Goal: Book appointment/travel/reservation

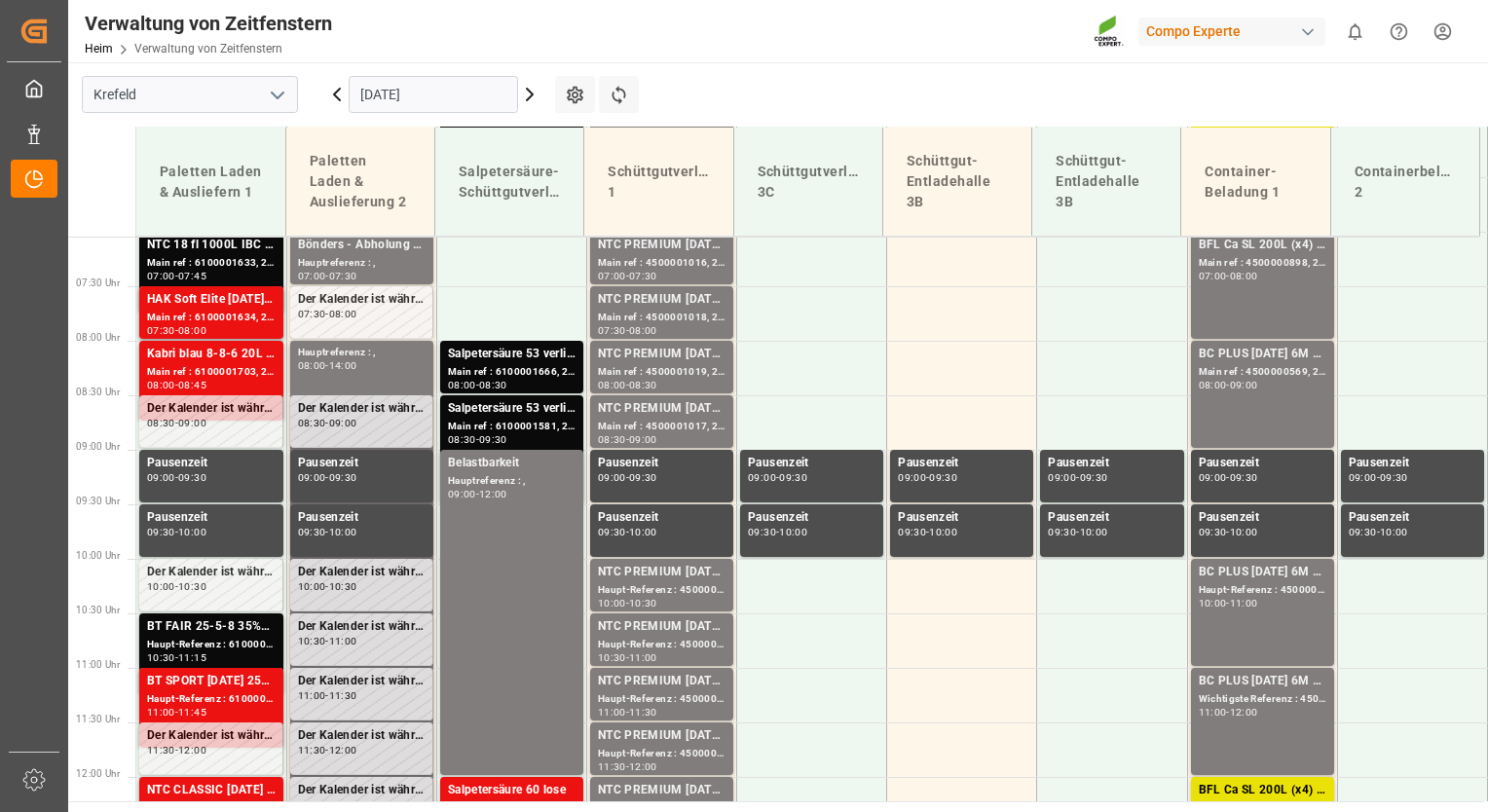
scroll to position [791, 0]
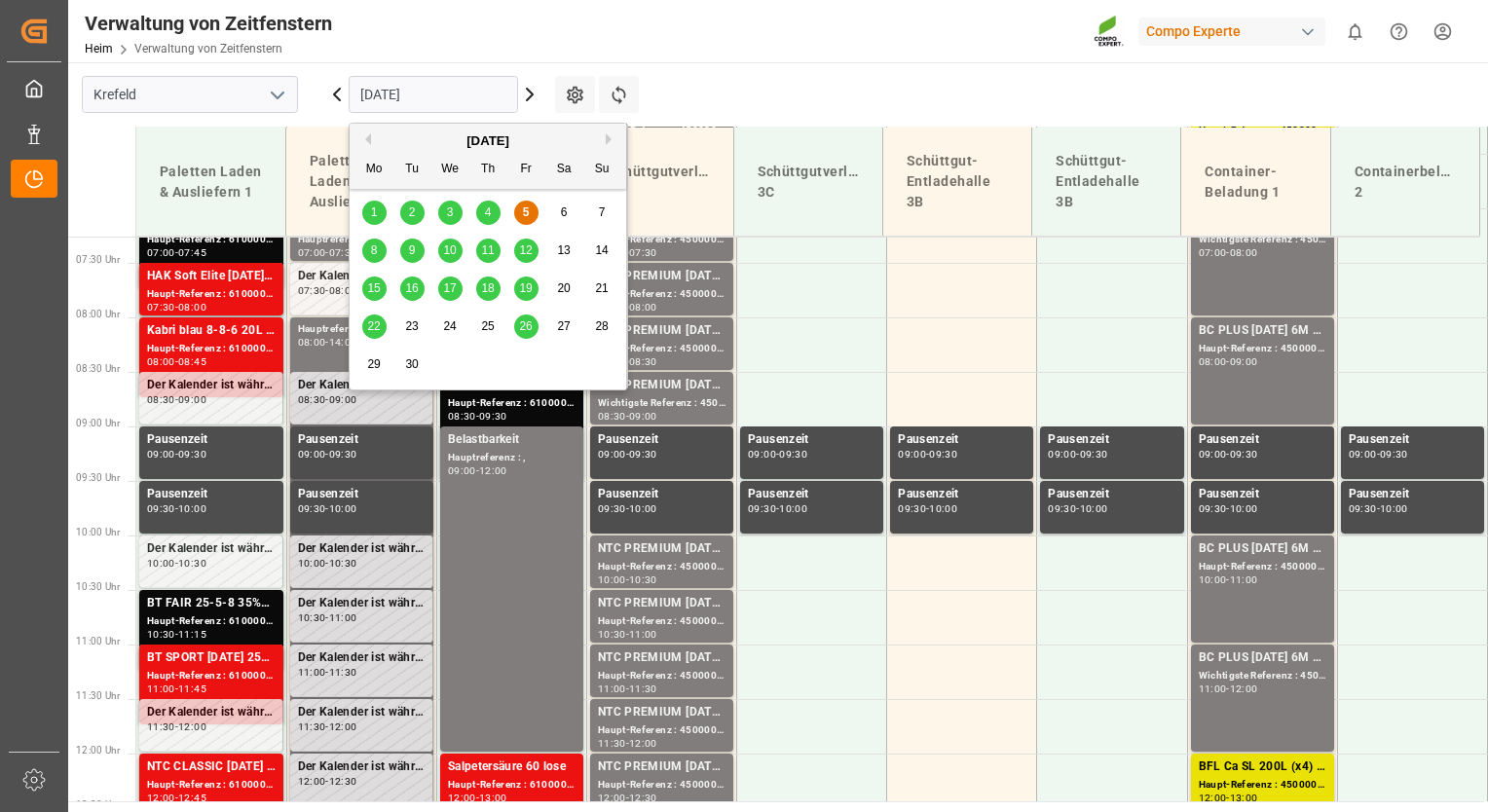
click at [440, 94] on input "[DATE]" at bounding box center [433, 94] width 169 height 37
click at [368, 248] on div "8" at bounding box center [374, 251] width 25 height 24
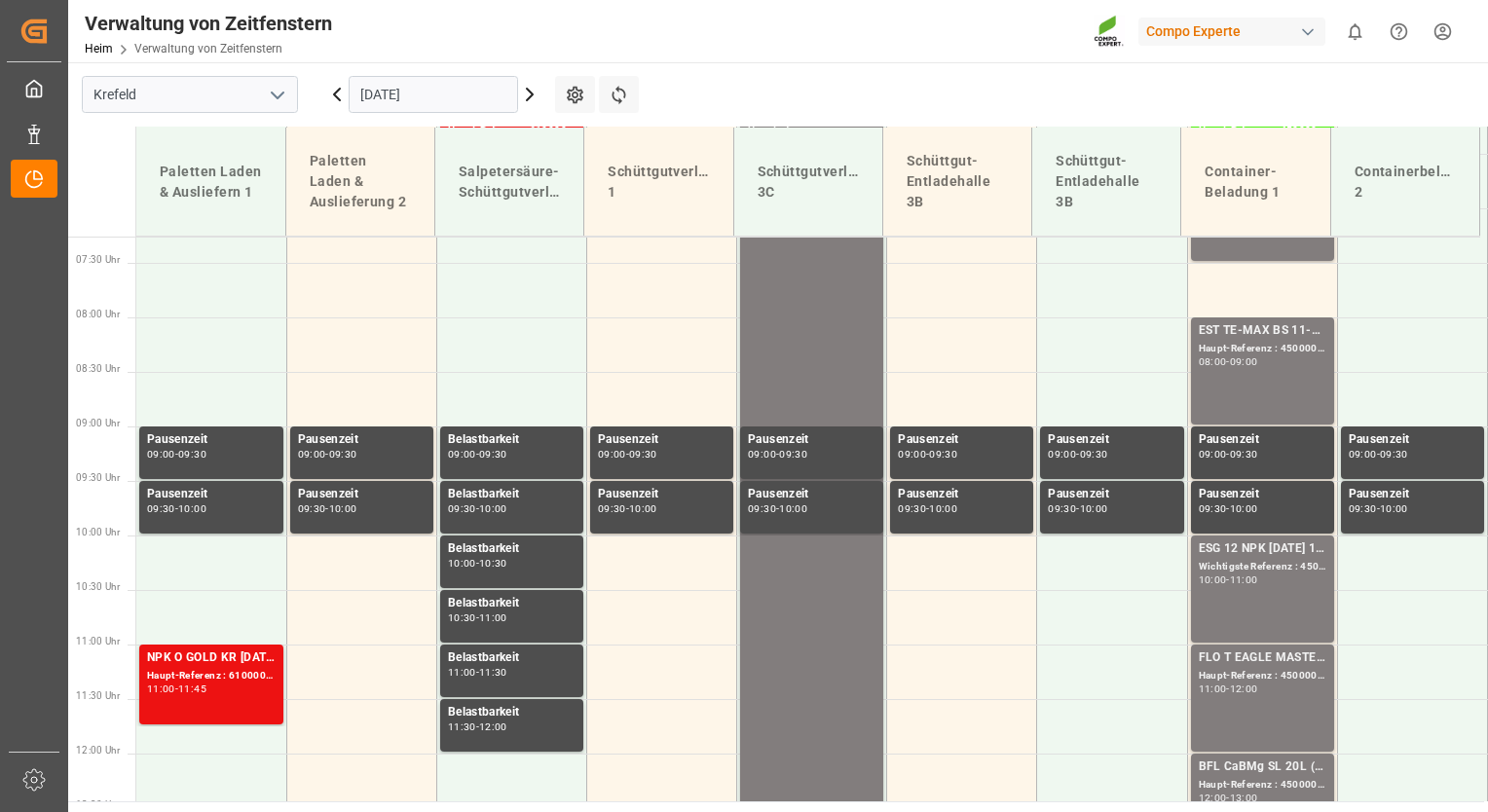
click at [457, 95] on input "[DATE]" at bounding box center [433, 94] width 169 height 37
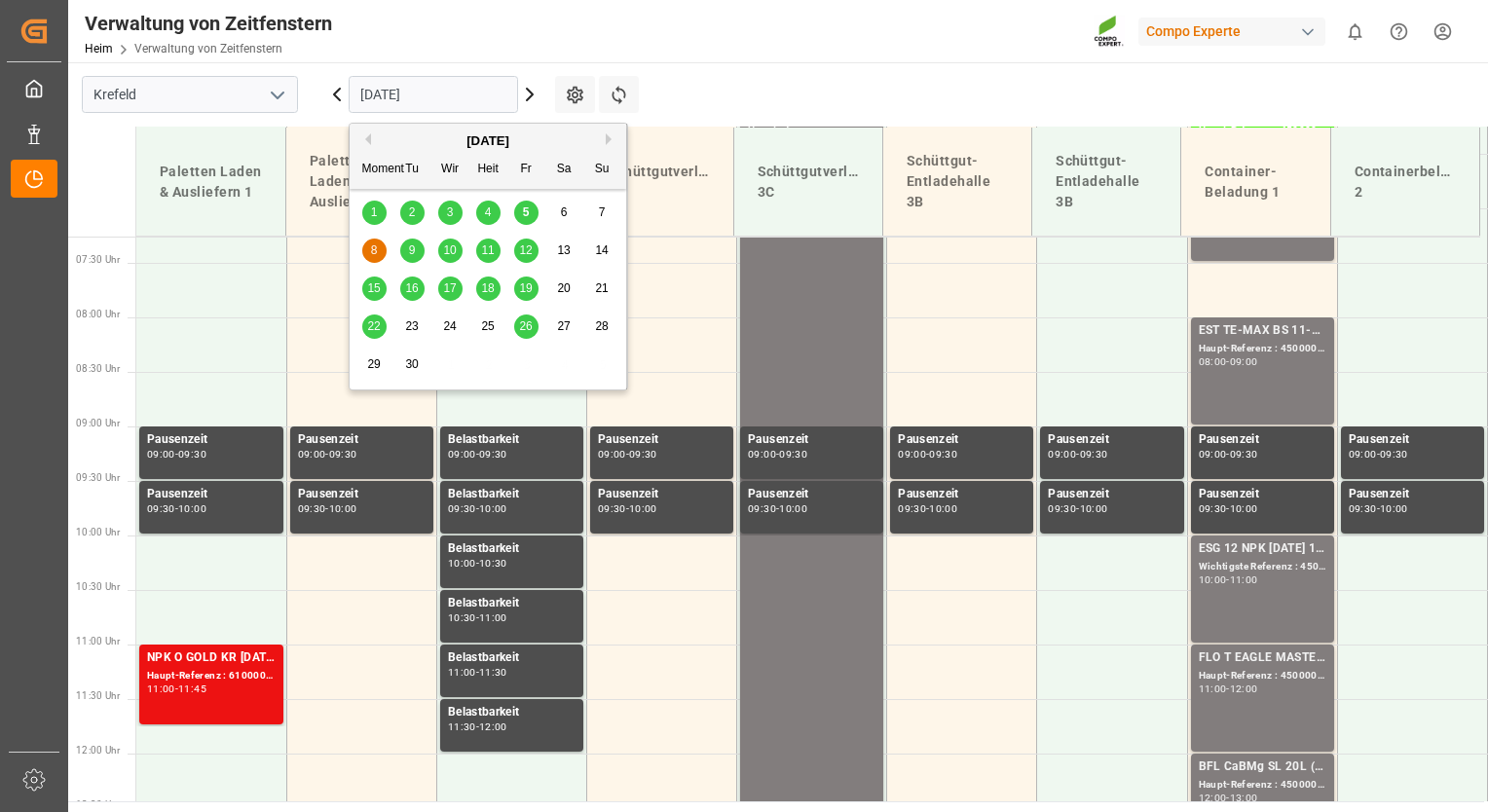
click at [415, 247] on div "9" at bounding box center [412, 251] width 25 height 24
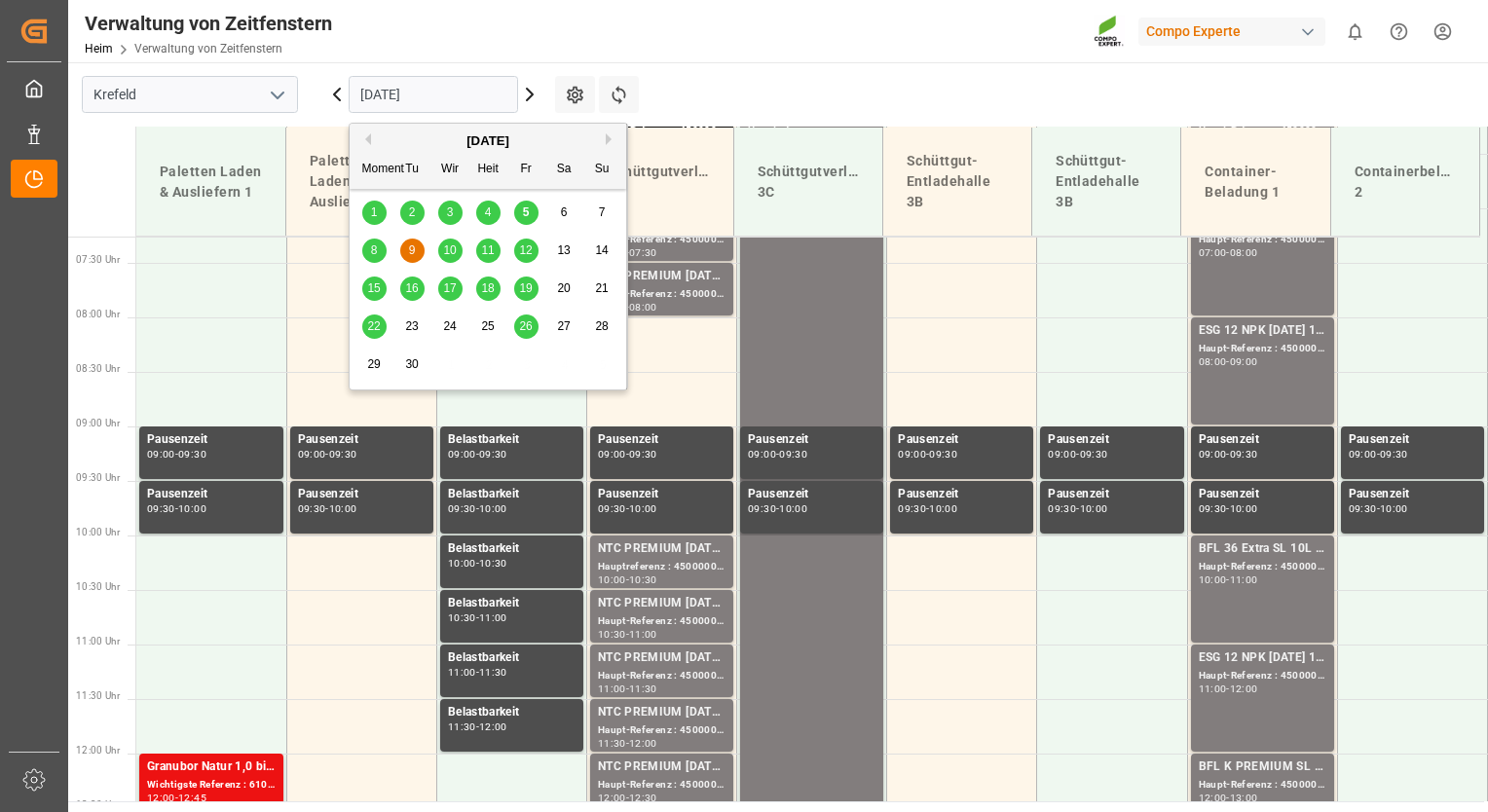
click at [438, 92] on input "[DATE]" at bounding box center [433, 94] width 169 height 37
click at [450, 246] on span "10" at bounding box center [449, 250] width 13 height 14
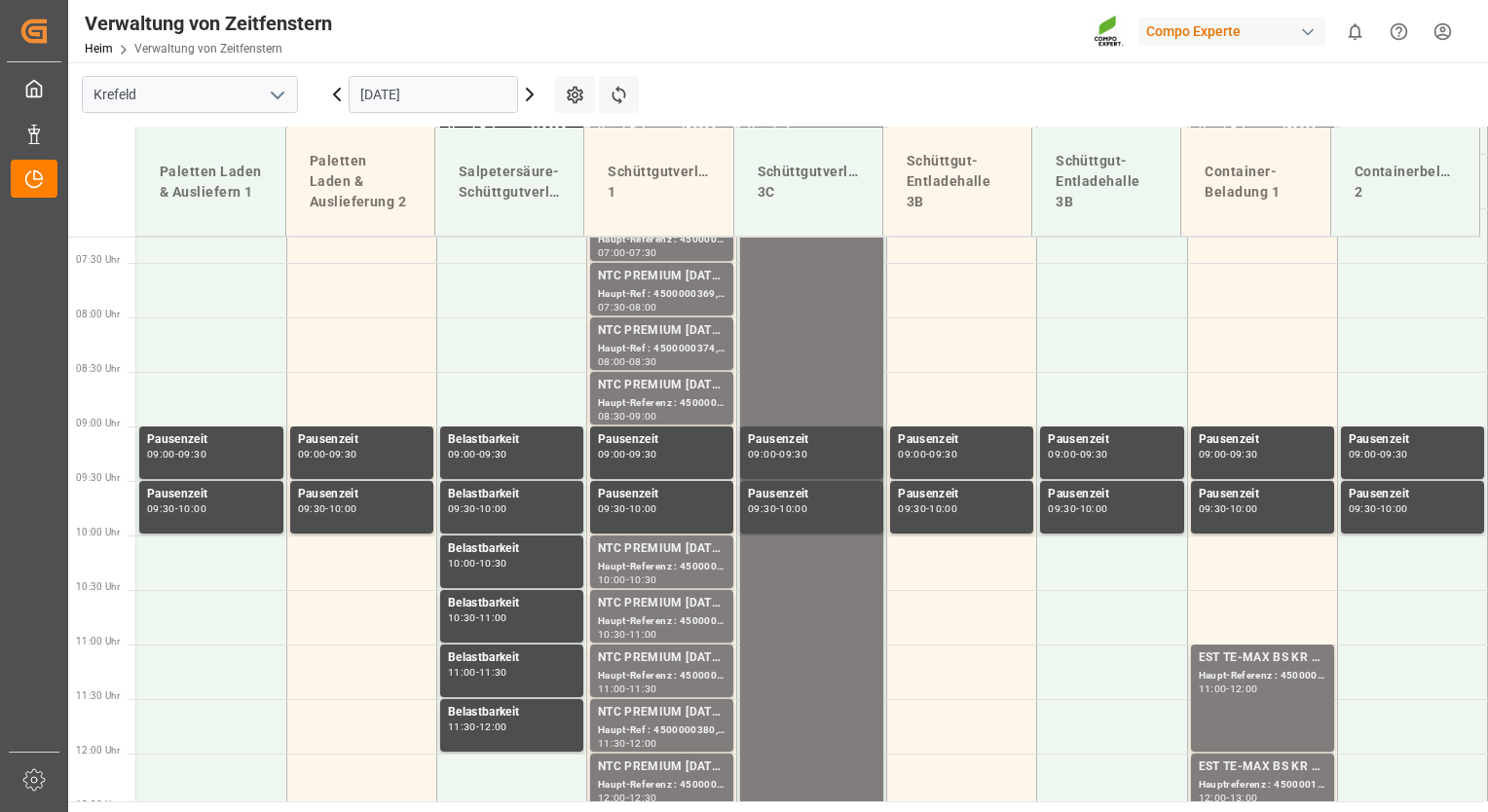
click at [460, 89] on input "[DATE]" at bounding box center [433, 94] width 169 height 37
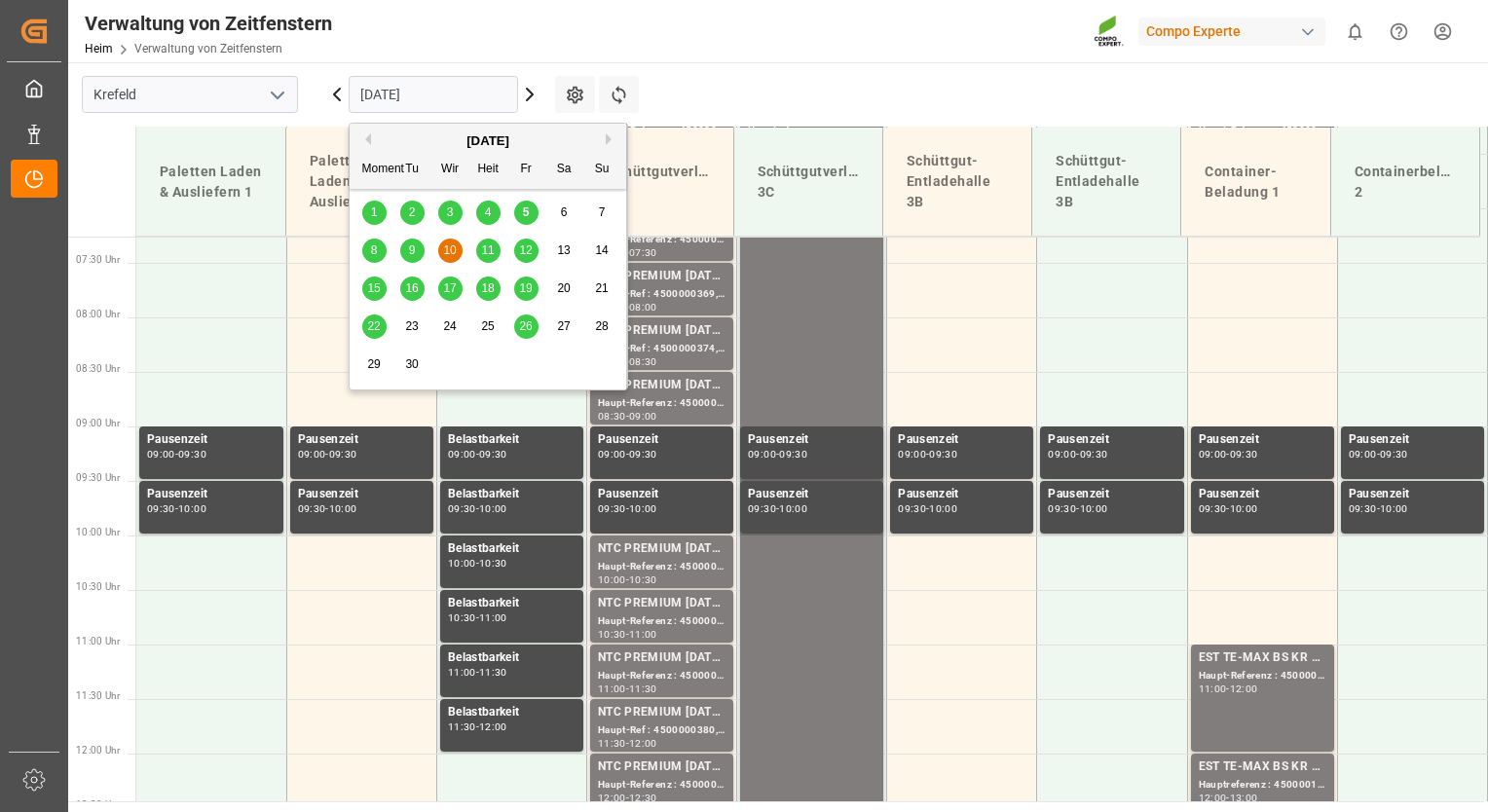
click at [490, 255] on span "11" at bounding box center [486, 250] width 13 height 14
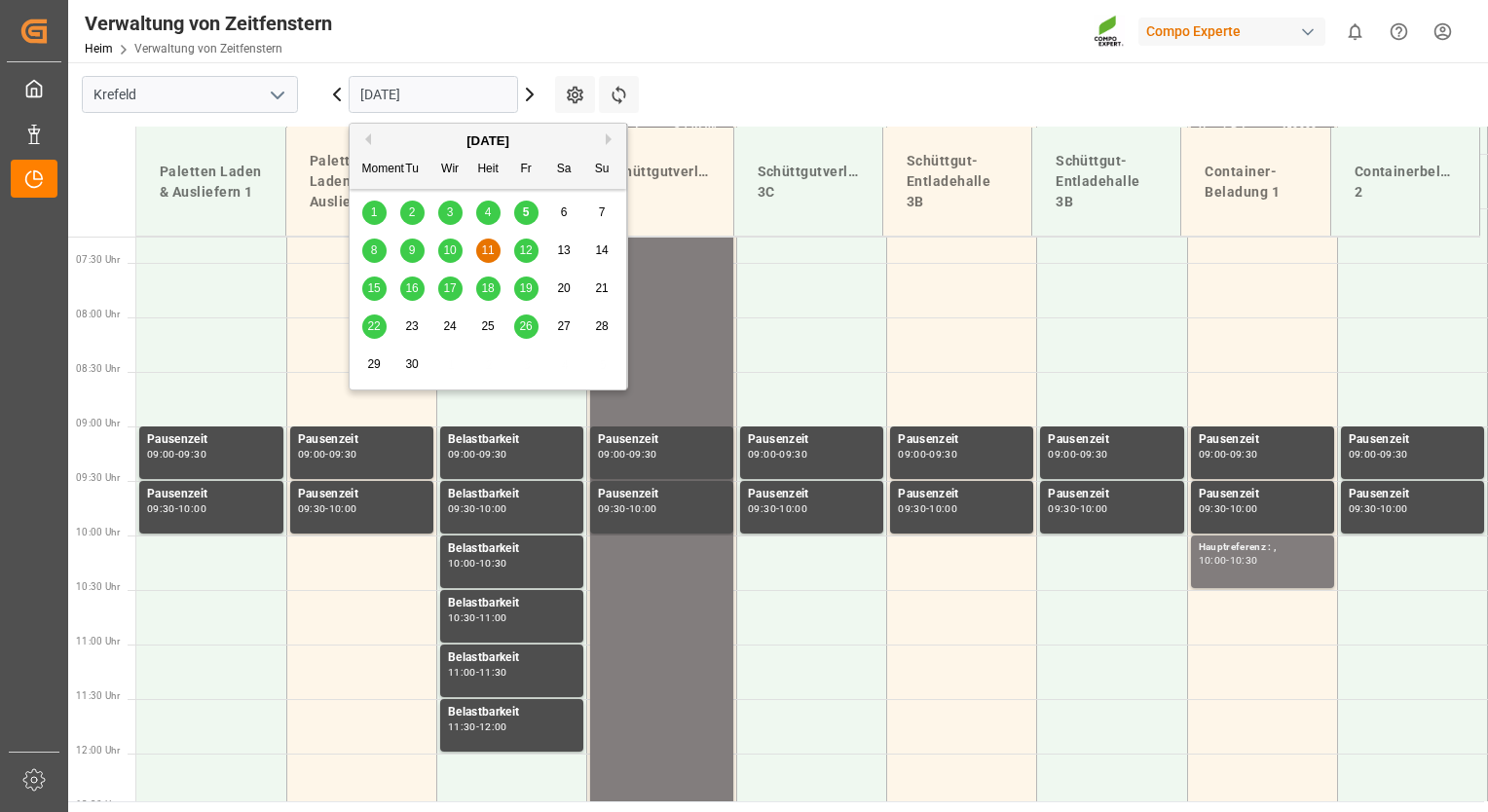
click at [464, 103] on input "[DATE]" at bounding box center [433, 94] width 169 height 37
click at [526, 251] on span "12" at bounding box center [525, 250] width 13 height 14
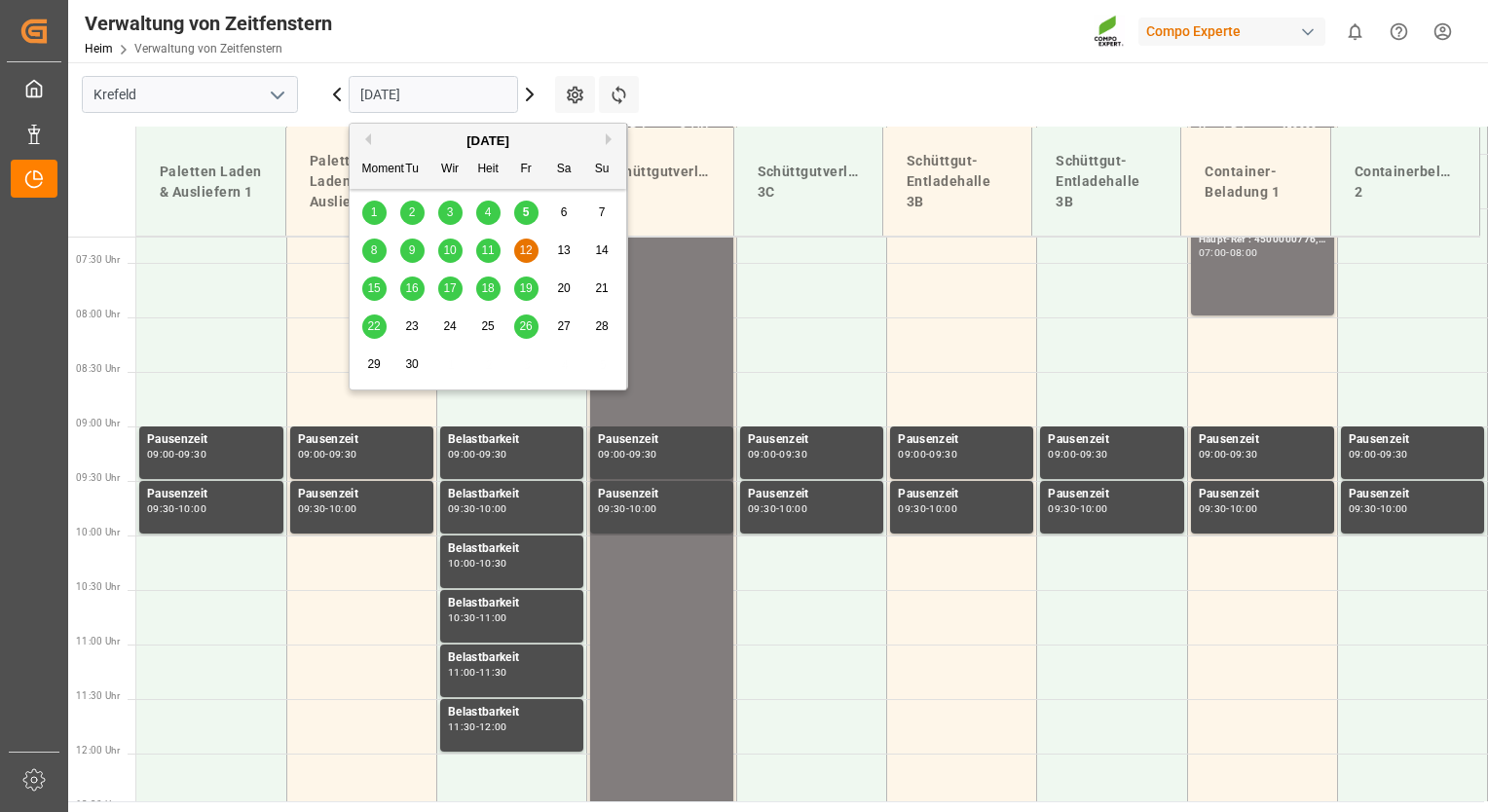
click at [453, 90] on input "[DATE]" at bounding box center [433, 94] width 169 height 37
click at [370, 286] on span "15" at bounding box center [373, 288] width 13 height 14
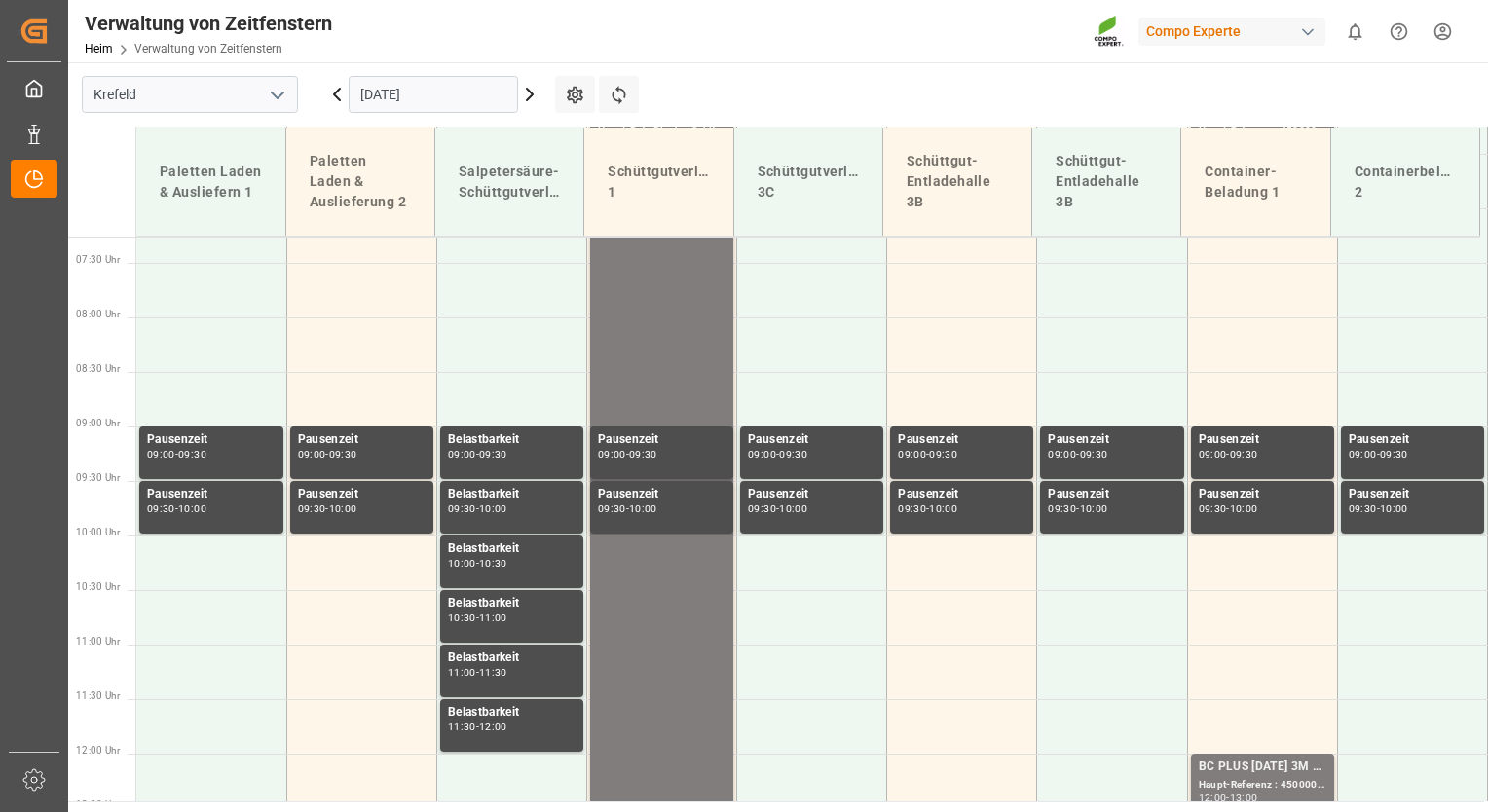
click at [463, 98] on input "[DATE]" at bounding box center [433, 94] width 169 height 37
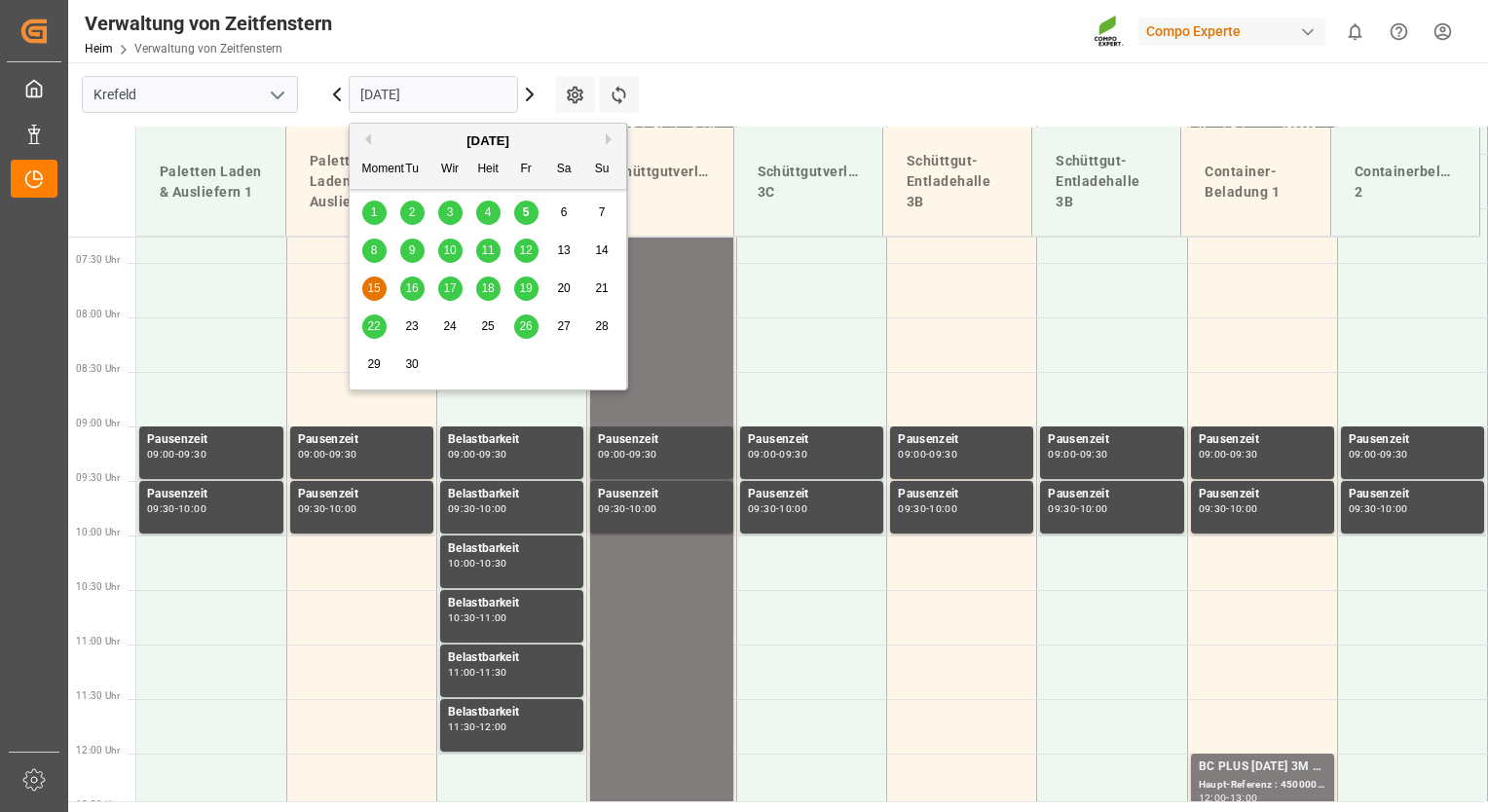
click at [407, 285] on span "16" at bounding box center [411, 288] width 13 height 14
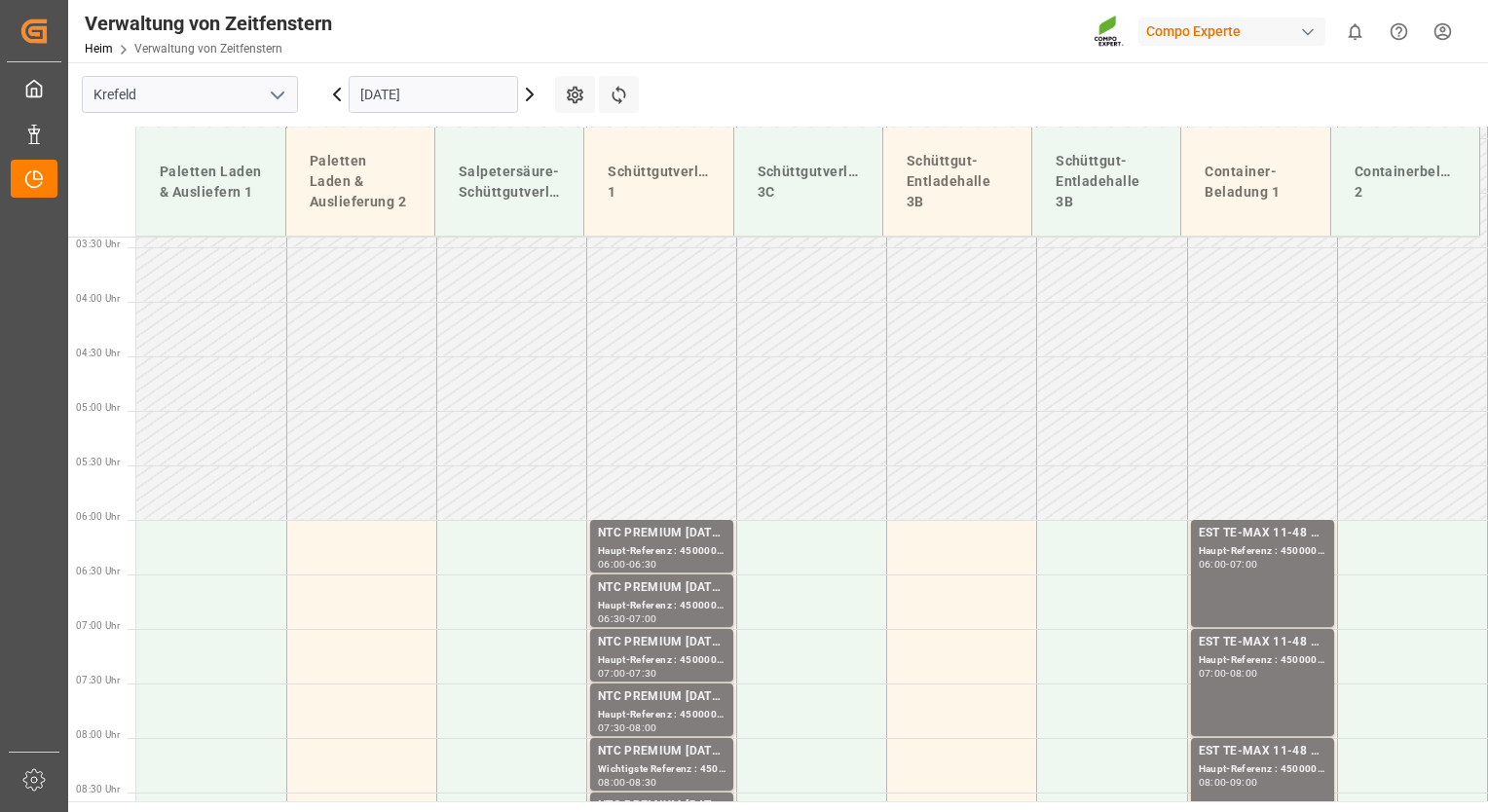
scroll to position [374, 0]
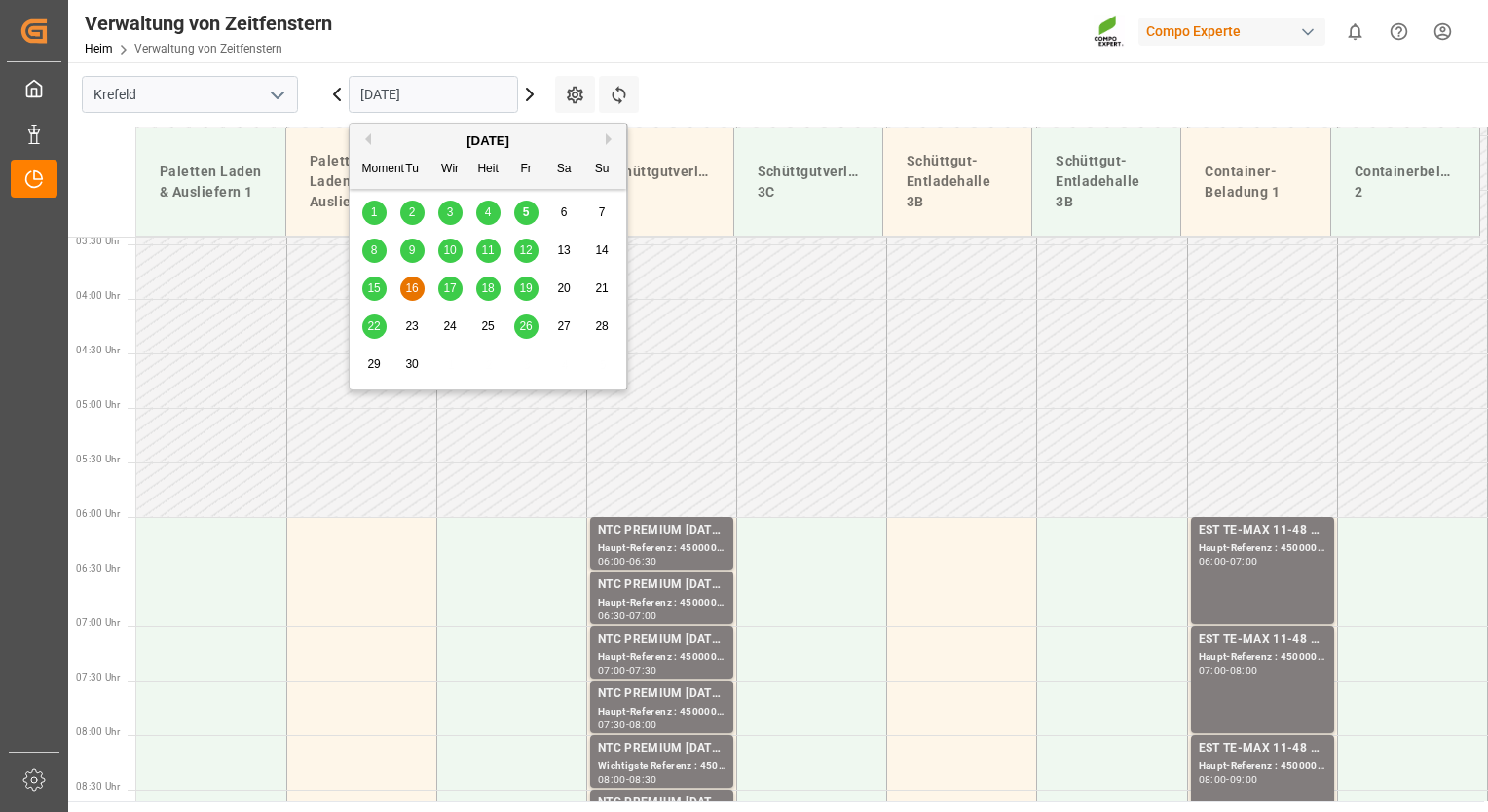
click at [473, 93] on input "[DATE]" at bounding box center [433, 94] width 169 height 37
click at [455, 284] on span "17" at bounding box center [449, 288] width 13 height 14
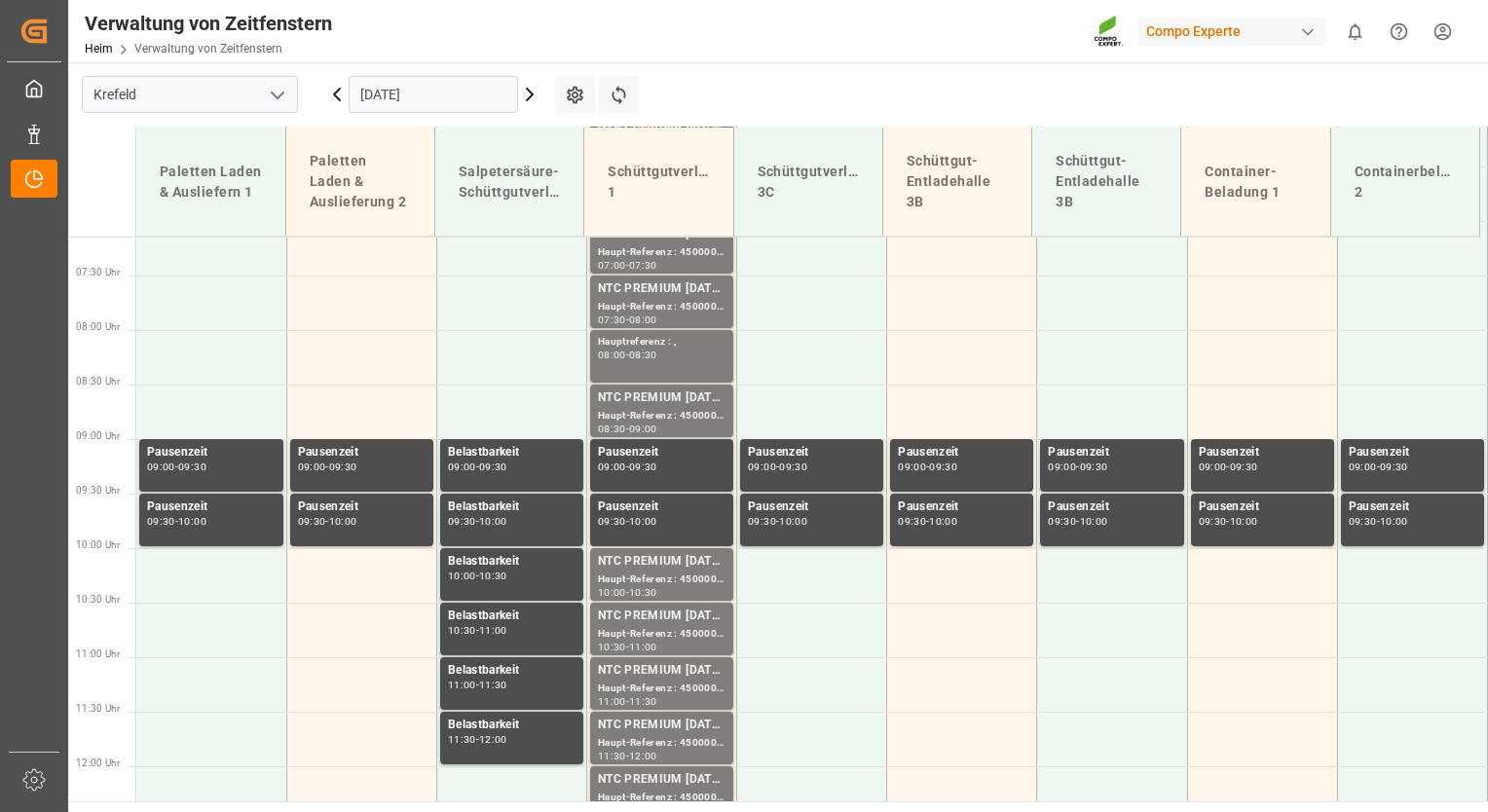
scroll to position [791, 0]
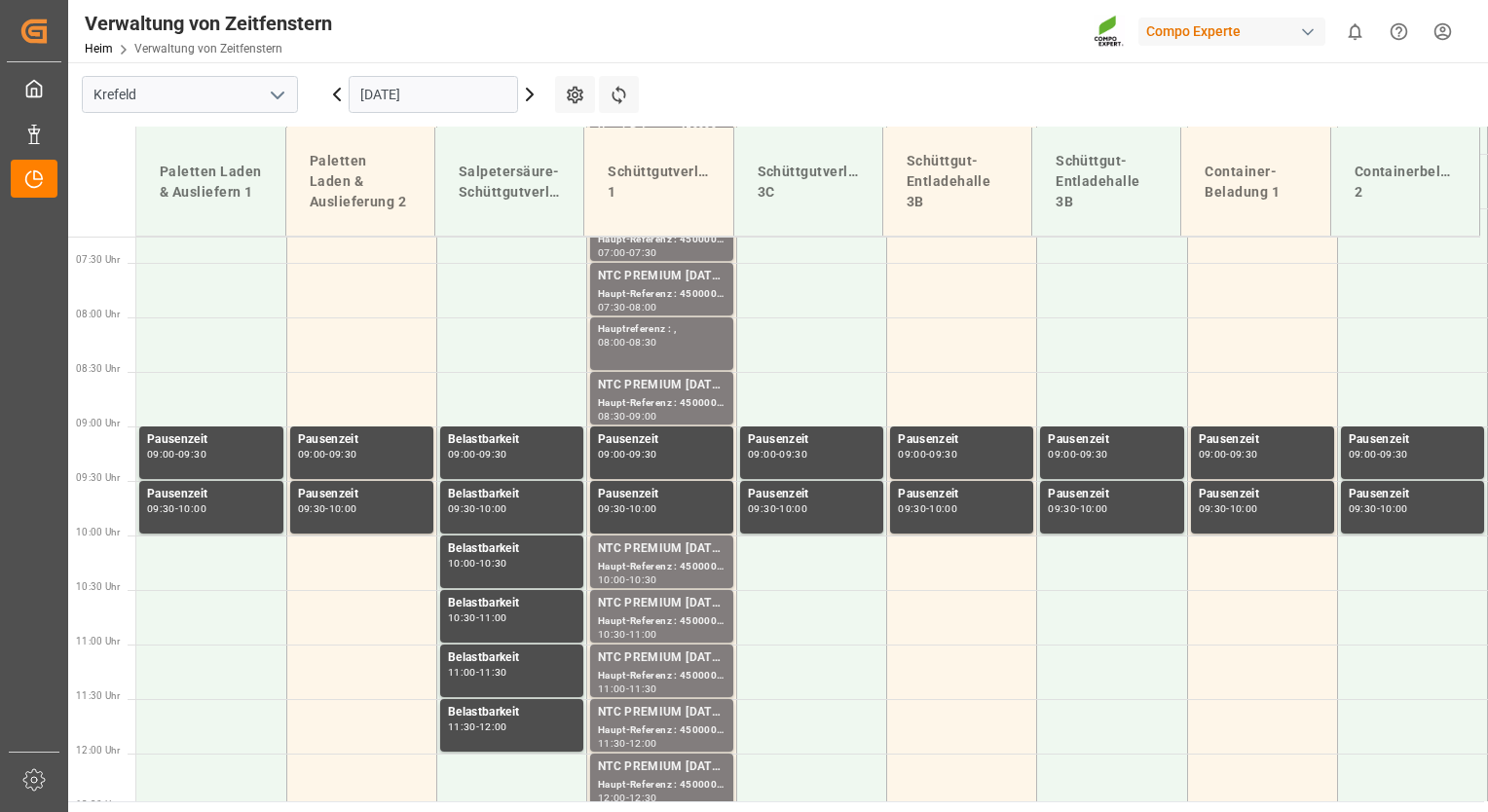
click at [468, 88] on input "[DATE]" at bounding box center [433, 94] width 169 height 37
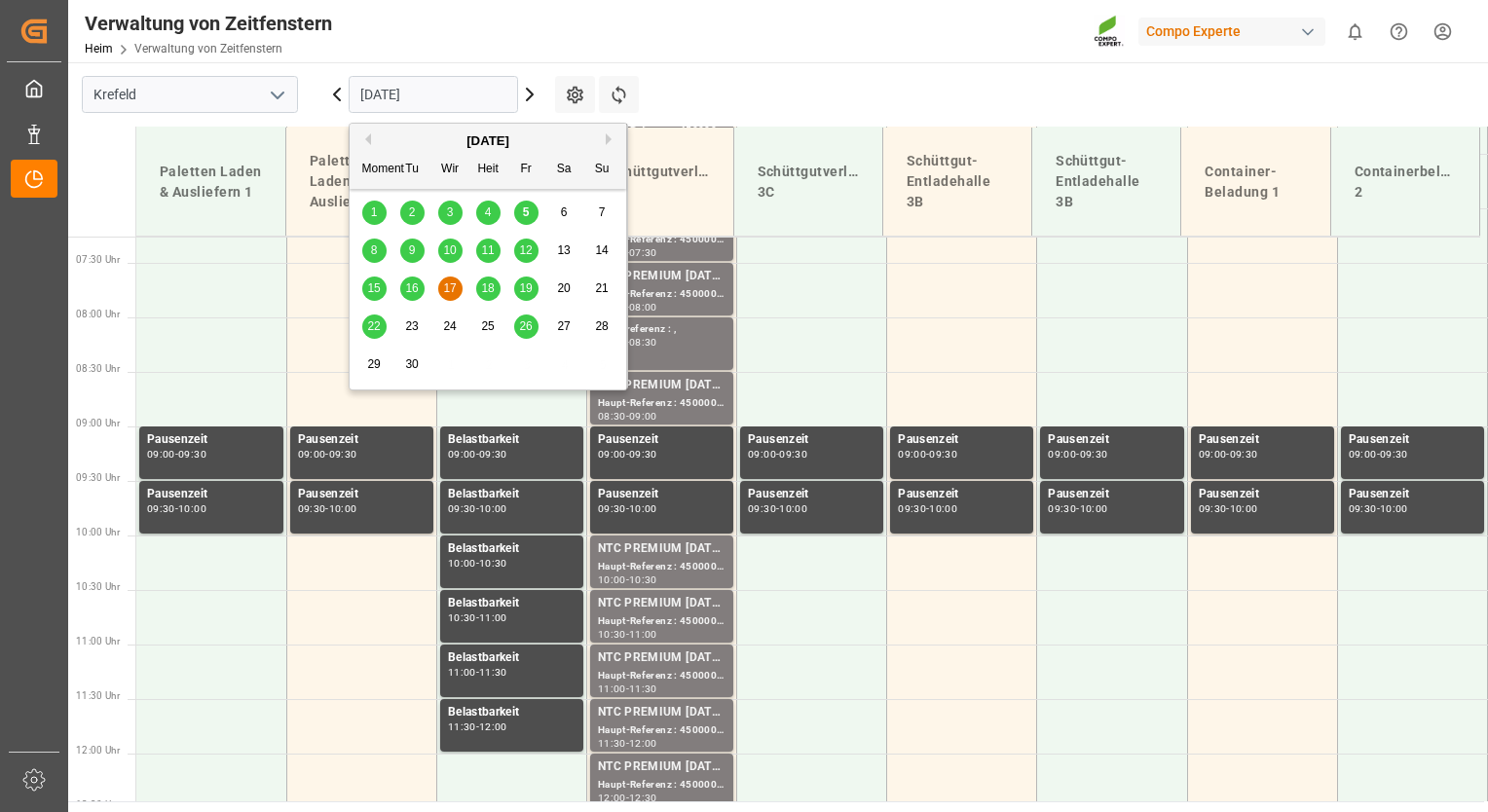
click at [488, 289] on span "18" at bounding box center [486, 288] width 13 height 14
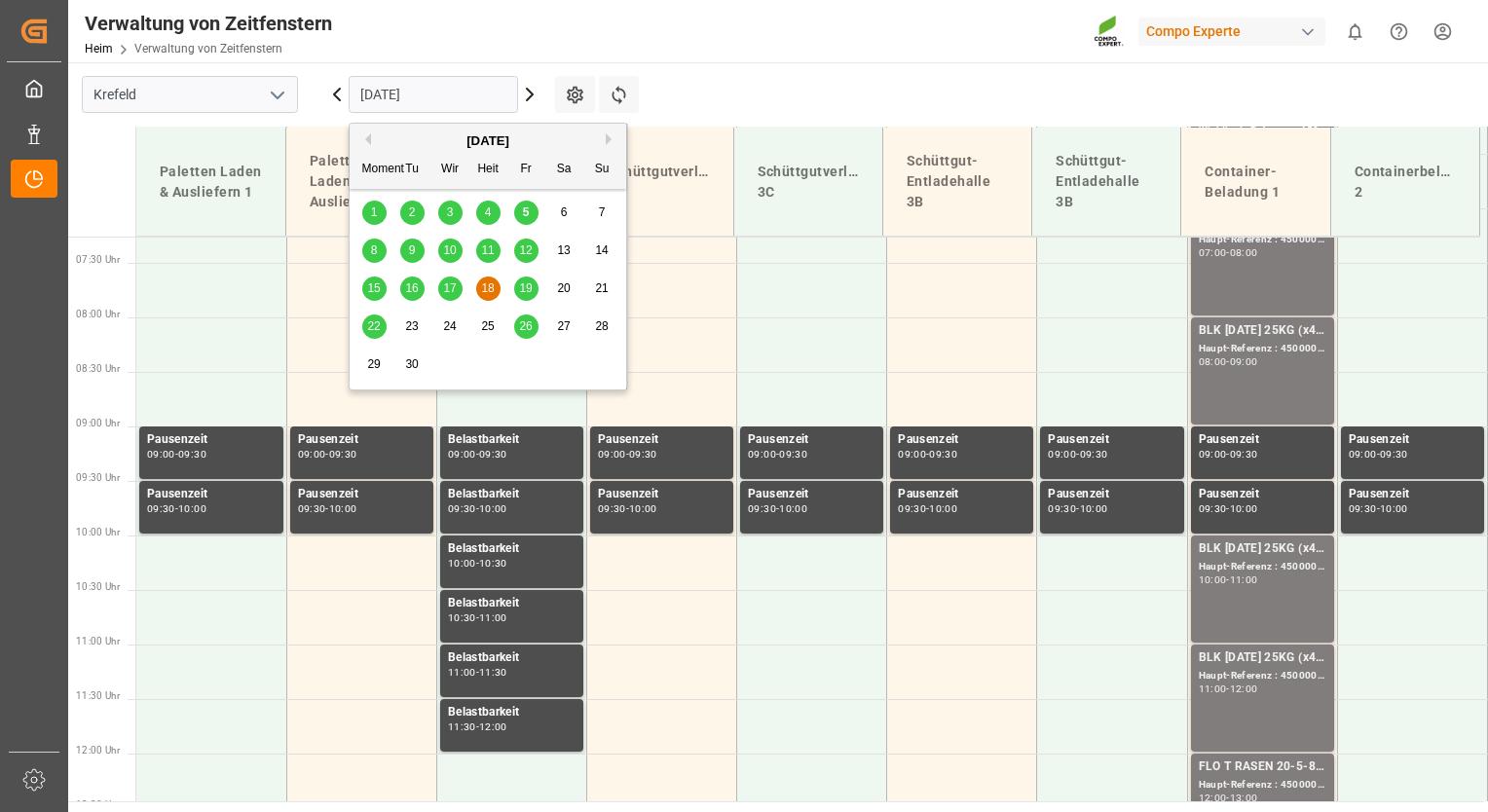
click at [460, 88] on input "[DATE]" at bounding box center [433, 94] width 169 height 37
click at [522, 287] on span "19" at bounding box center [525, 288] width 13 height 14
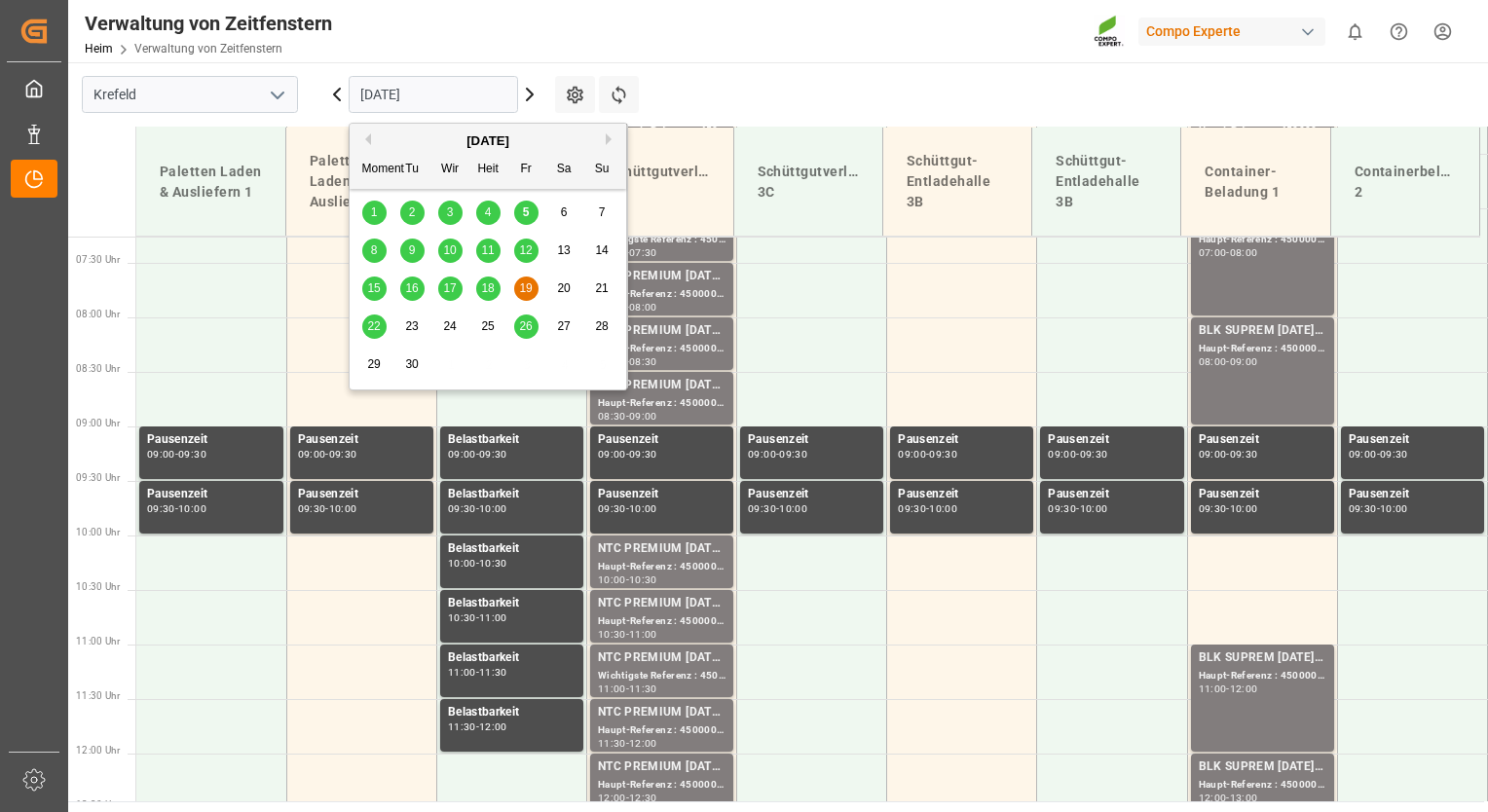
click at [490, 101] on input "[DATE]" at bounding box center [433, 94] width 169 height 37
click at [376, 328] on span "22" at bounding box center [373, 326] width 13 height 14
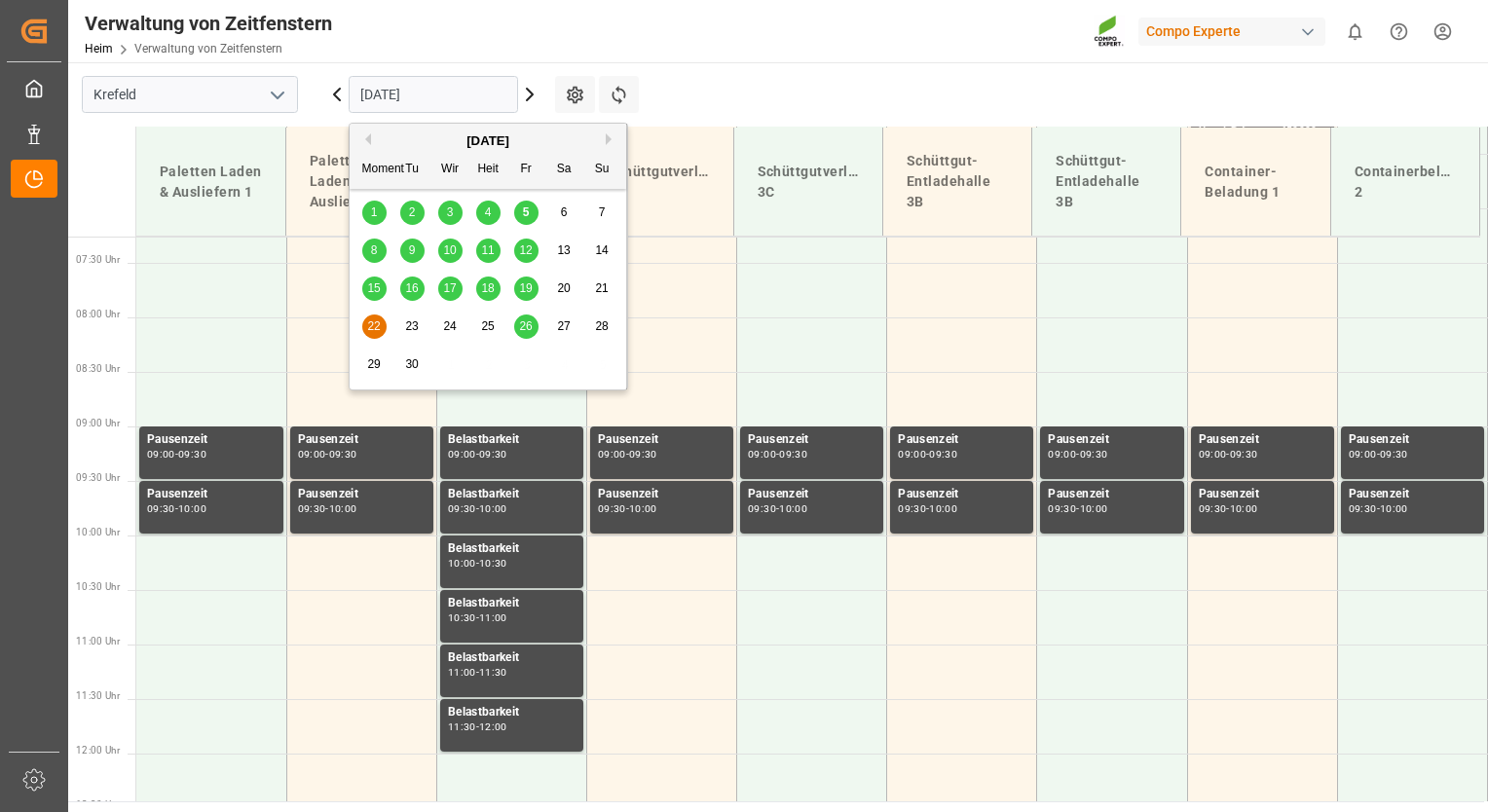
click at [469, 96] on input "[DATE]" at bounding box center [433, 94] width 169 height 37
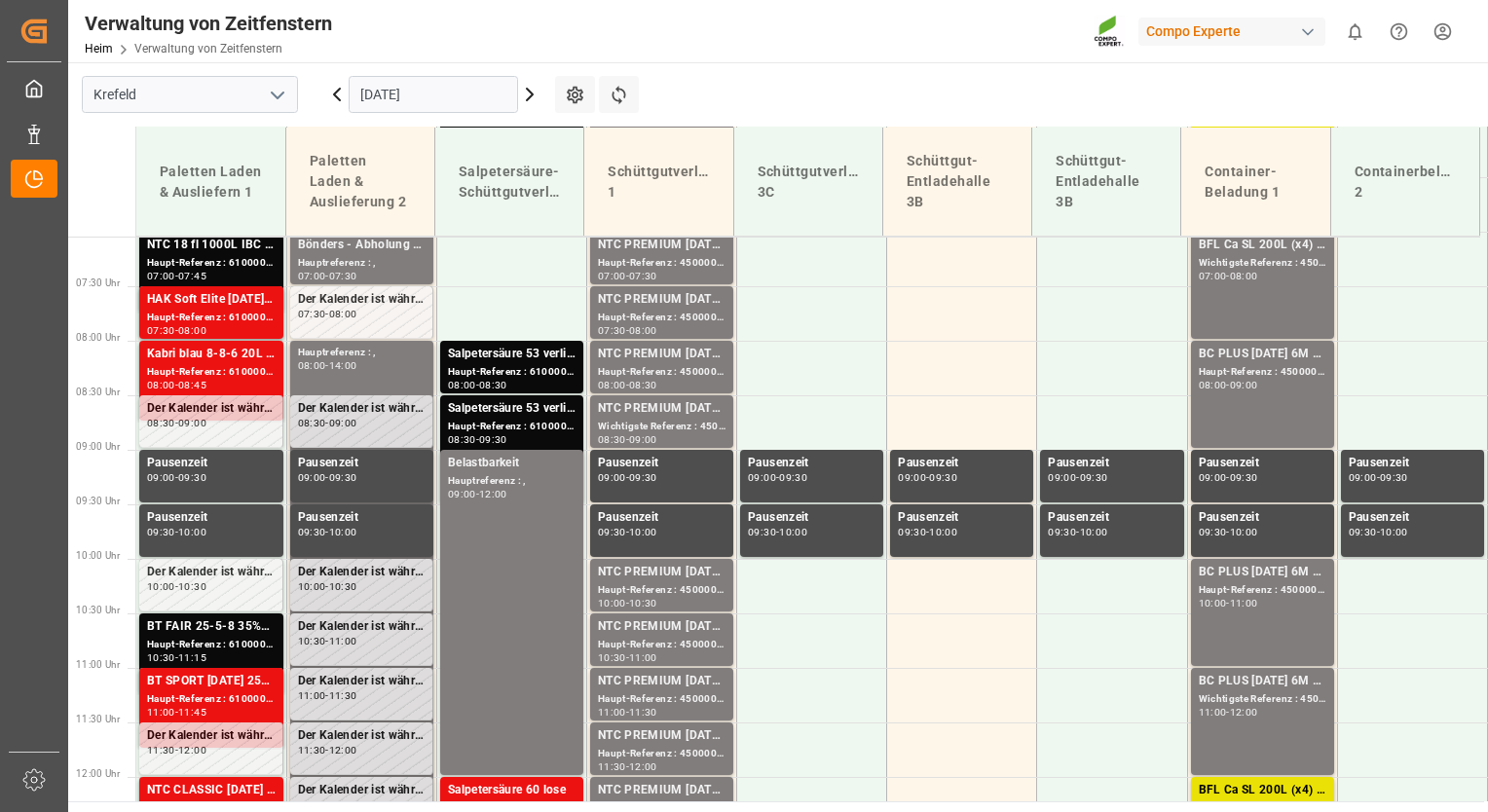
scroll to position [791, 0]
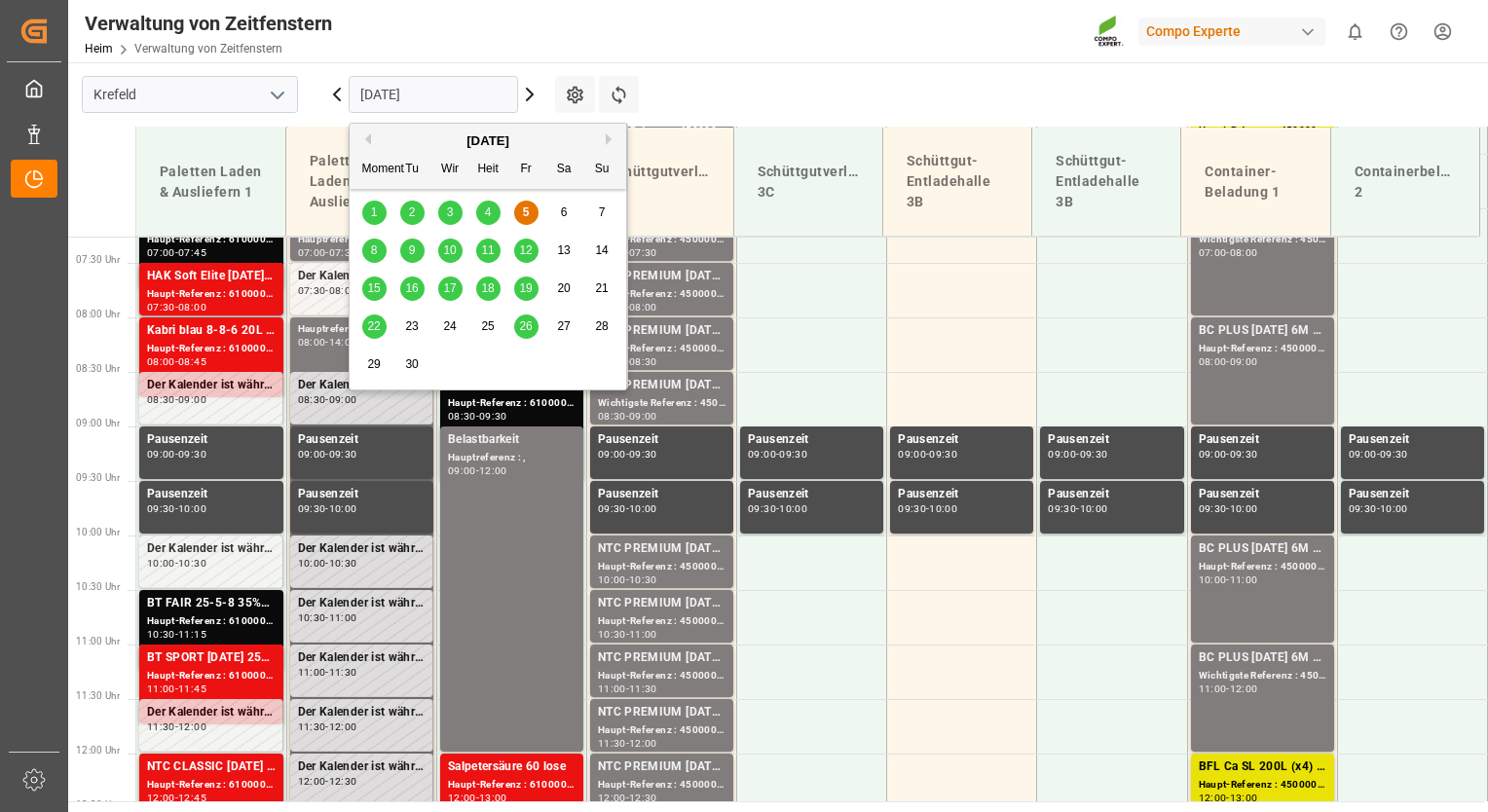
click at [452, 92] on input "[DATE]" at bounding box center [433, 94] width 169 height 37
click at [381, 251] on div "8" at bounding box center [374, 251] width 25 height 24
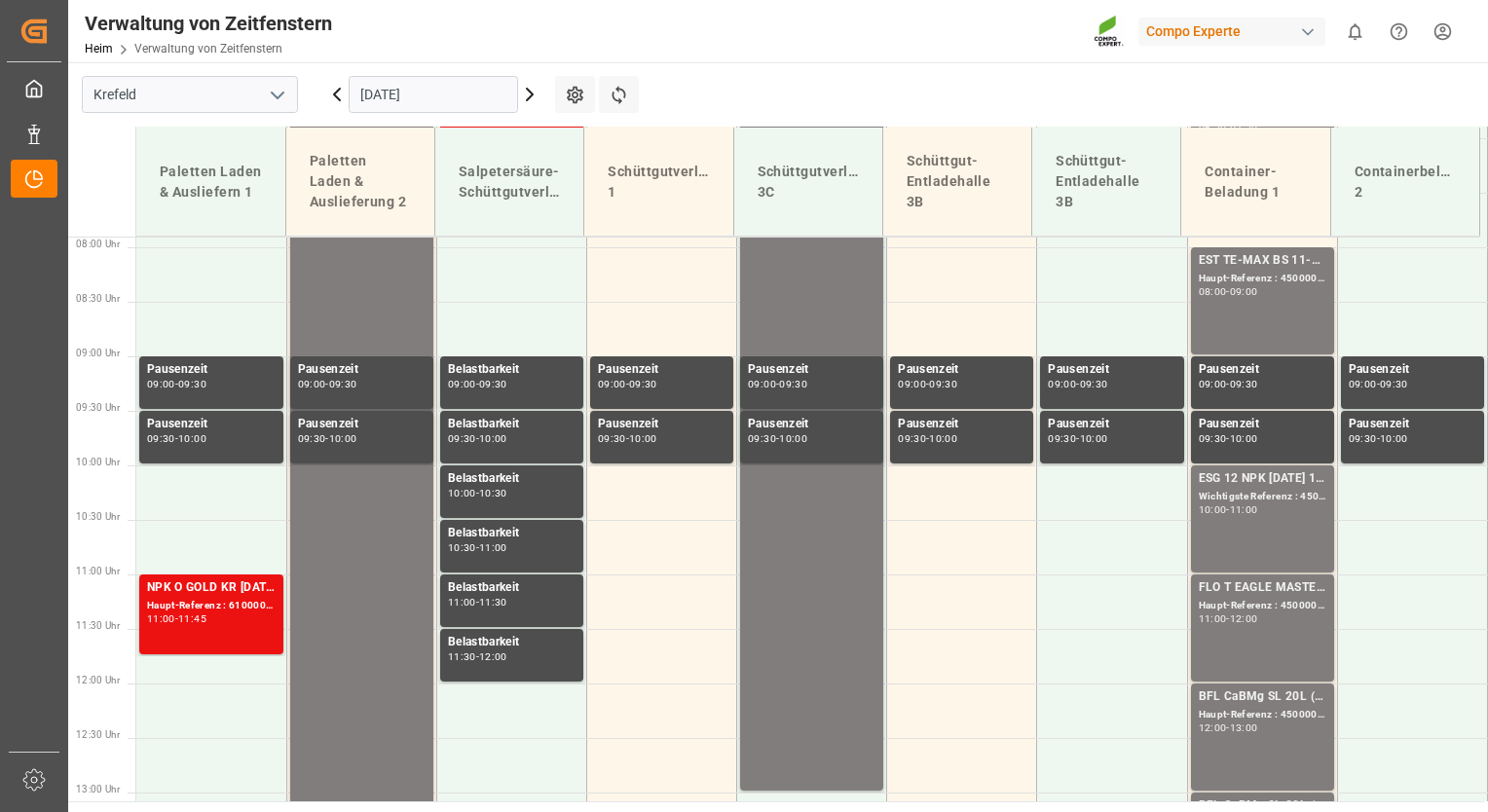
scroll to position [901, 0]
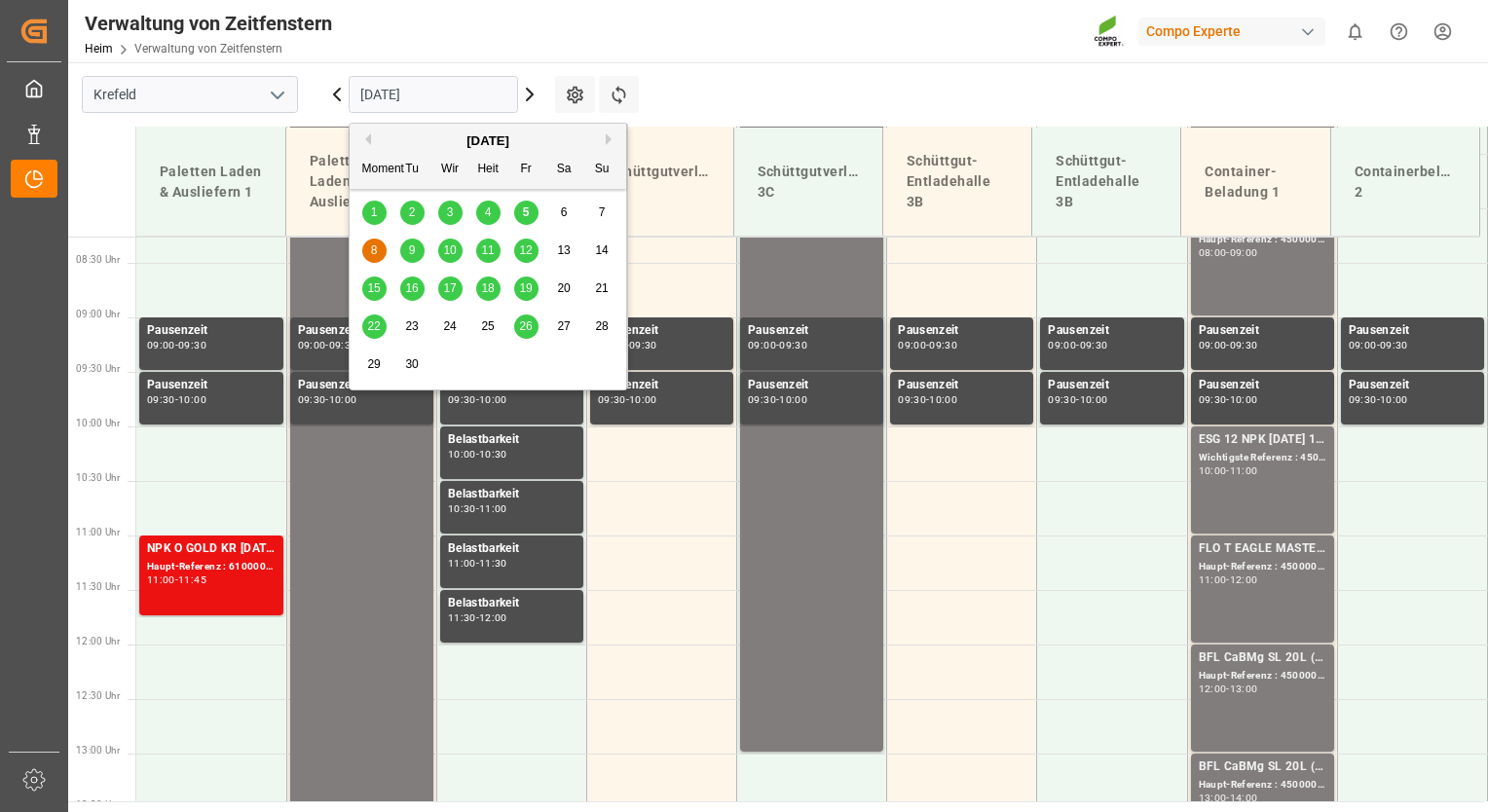
click at [466, 92] on input "[DATE]" at bounding box center [433, 94] width 169 height 37
click at [409, 250] on span "9" at bounding box center [412, 250] width 7 height 14
